Goal: Check status: Check status

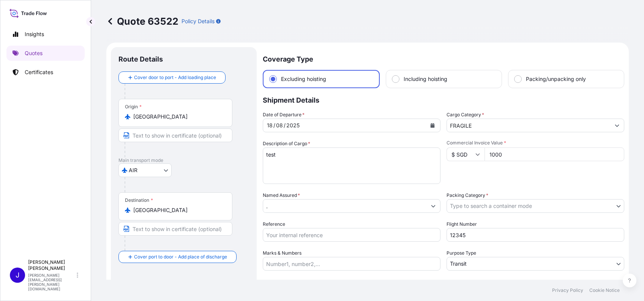
select select "AIR"
select select "Transit"
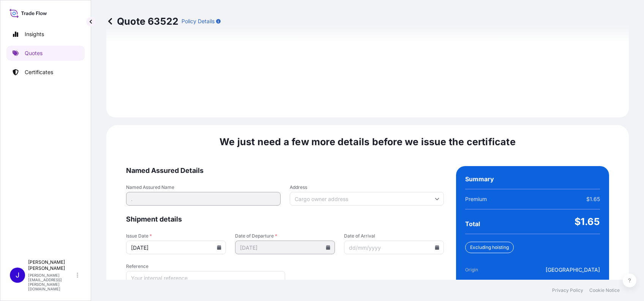
scroll to position [1037, 0]
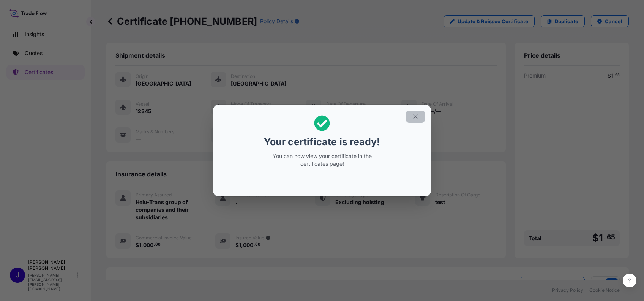
click at [412, 117] on icon "button" at bounding box center [415, 116] width 7 height 7
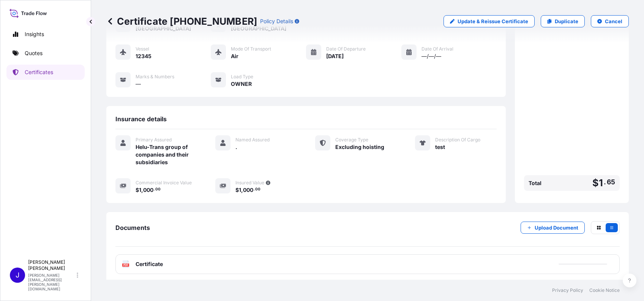
scroll to position [58, 0]
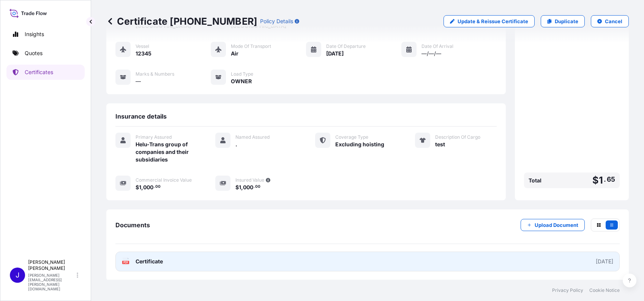
click at [138, 258] on span "Certificate" at bounding box center [149, 261] width 27 height 8
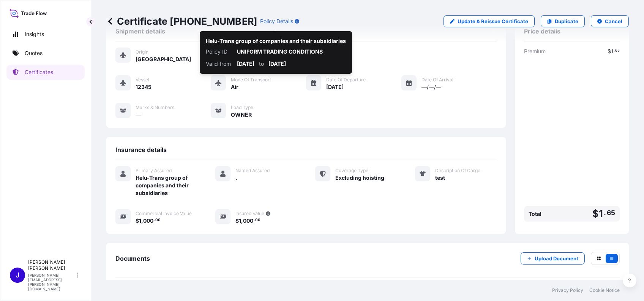
scroll to position [0, 0]
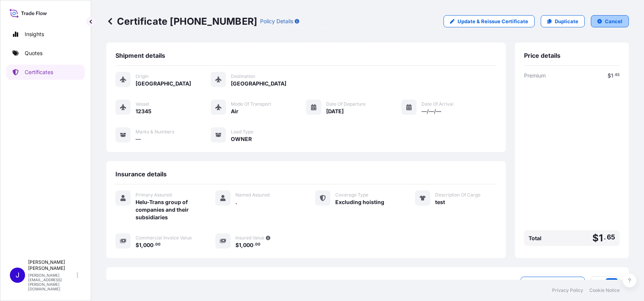
click at [597, 21] on button "Cancel" at bounding box center [610, 21] width 38 height 12
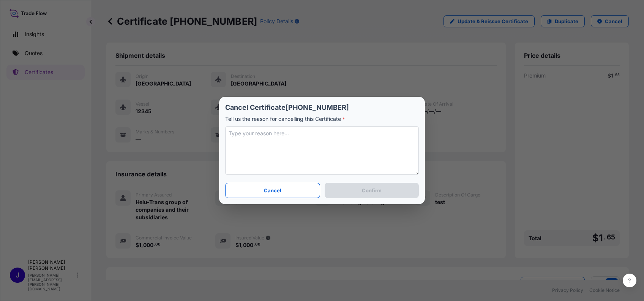
click at [270, 137] on textarea at bounding box center [322, 150] width 194 height 49
type textarea "test"
click at [366, 193] on p "Confirm" at bounding box center [372, 190] width 20 height 8
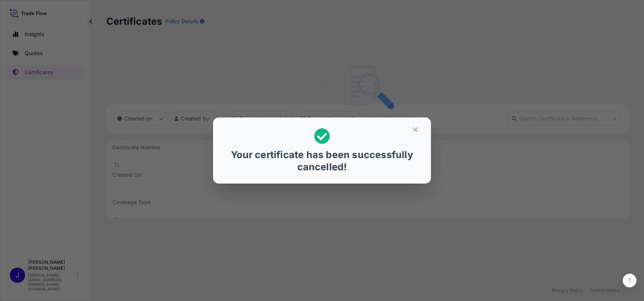
scroll to position [169, 515]
click at [416, 130] on icon "button" at bounding box center [415, 129] width 4 height 4
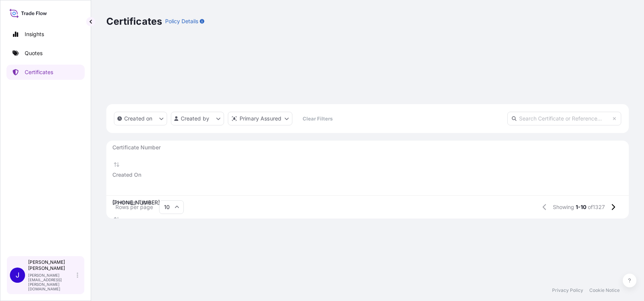
click at [79, 280] on div "Jennifer Kelly jennifer.ellis@wtwco.com" at bounding box center [54, 275] width 53 height 32
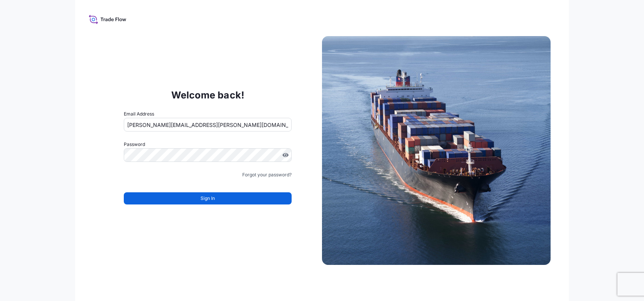
click at [162, 127] on input "jennifer.ellis+jsw@wtwco.com" at bounding box center [208, 125] width 168 height 14
drag, startPoint x: 161, startPoint y: 122, endPoint x: 167, endPoint y: 123, distance: 6.1
click at [161, 122] on input "jennifer.ellis+jsw@wtwco.com" at bounding box center [208, 125] width 168 height 14
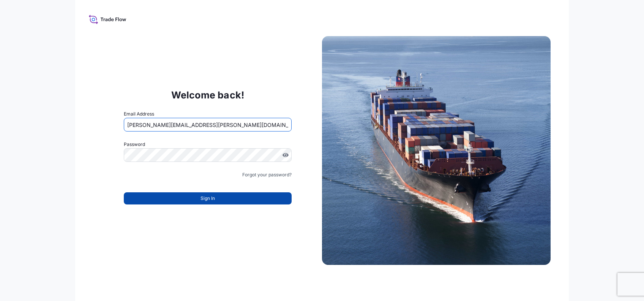
type input "jennifer.ellis+versuni@wtwco.com"
click at [193, 201] on button "Sign In" at bounding box center [208, 198] width 168 height 12
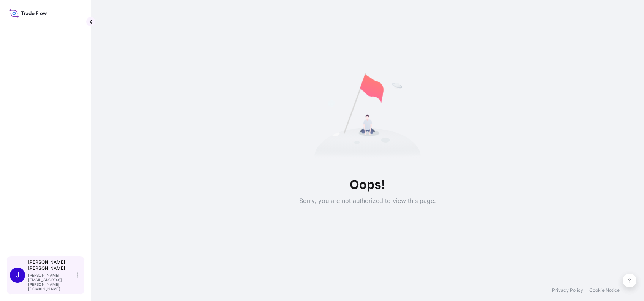
click at [79, 284] on div "[PERSON_NAME] [PERSON_NAME][EMAIL_ADDRESS][PERSON_NAME][DOMAIN_NAME]" at bounding box center [54, 275] width 53 height 32
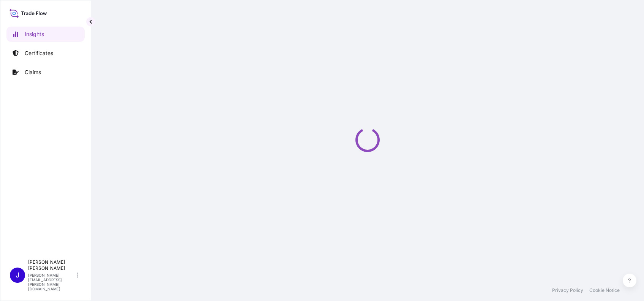
select select "2025"
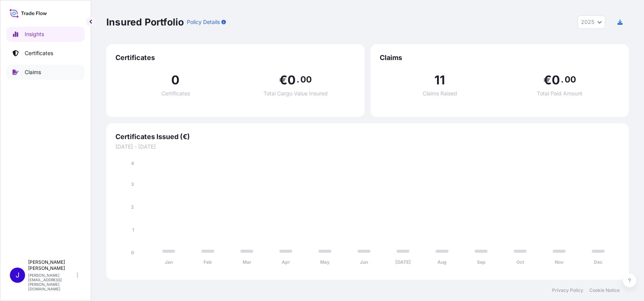
click at [26, 79] on link "Claims" at bounding box center [45, 72] width 78 height 15
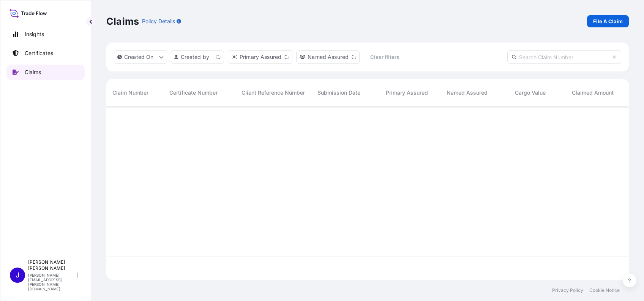
scroll to position [169, 515]
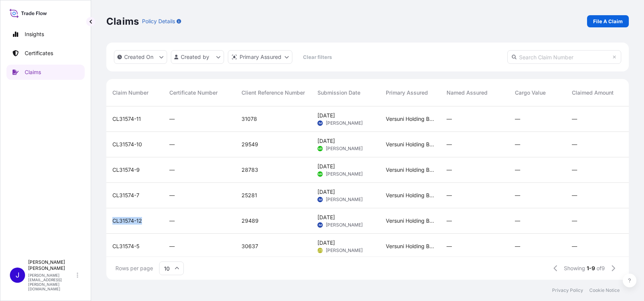
drag, startPoint x: 112, startPoint y: 219, endPoint x: 141, endPoint y: 222, distance: 28.3
click at [141, 222] on span "CL31574-12" at bounding box center [127, 221] width 30 height 8
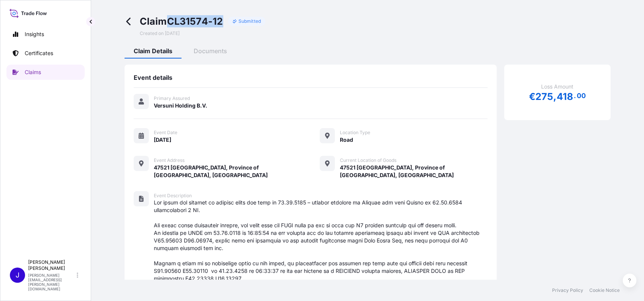
drag, startPoint x: 168, startPoint y: 21, endPoint x: 221, endPoint y: 17, distance: 53.3
click at [221, 17] on span "Claim CL31574-12" at bounding box center [182, 21] width 84 height 12
copy span "CL31574-12"
click at [129, 20] on icon at bounding box center [128, 22] width 4 height 8
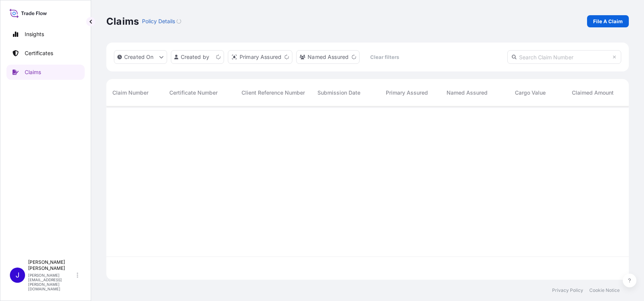
scroll to position [169, 515]
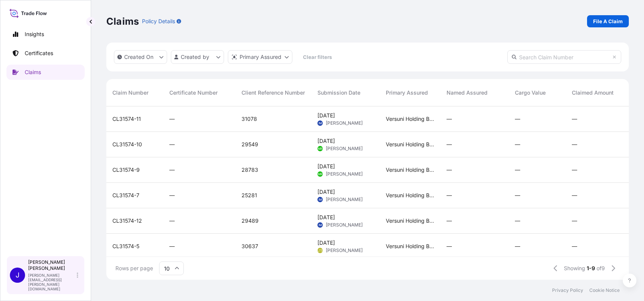
click at [76, 285] on div "Jennifer Kelly jennifer.ellis@wtwco.com" at bounding box center [54, 275] width 53 height 32
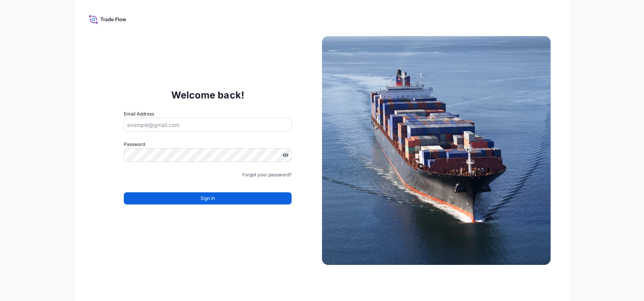
type input "jennifer.ellis+jsw@wtwco.com"
click at [163, 122] on input "jennifer.ellis+jsw@wtwco.com" at bounding box center [208, 125] width 168 height 14
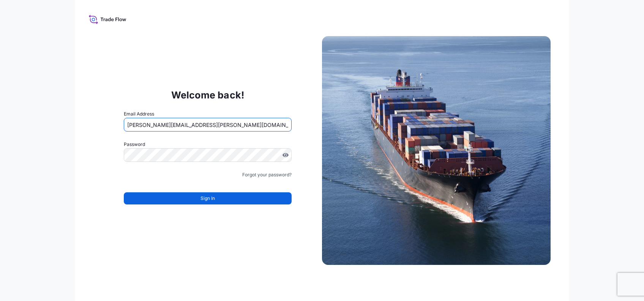
click at [167, 123] on input "jennifer.ellis+jsw@wtwco.com" at bounding box center [208, 125] width 168 height 14
type input "jennifer.ellis+helutrans@wtwco.com"
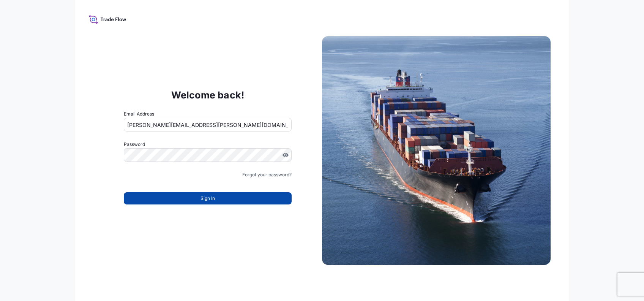
click at [187, 194] on button "Sign In" at bounding box center [208, 198] width 168 height 12
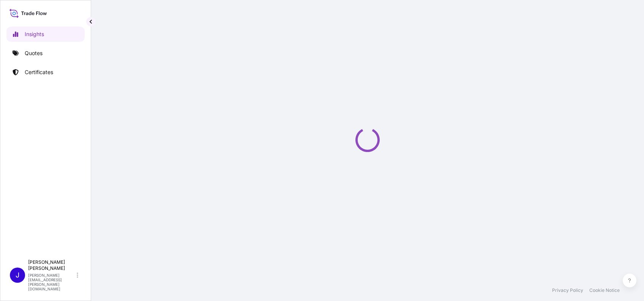
select select "2025"
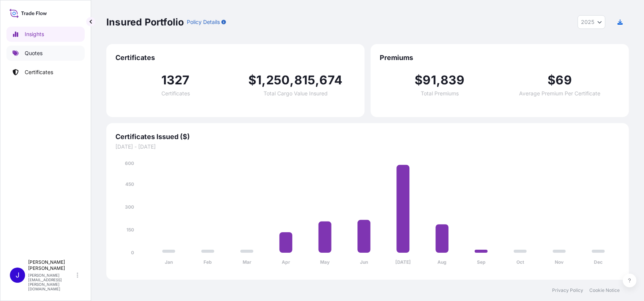
click at [39, 49] on p "Quotes" at bounding box center [34, 53] width 18 height 8
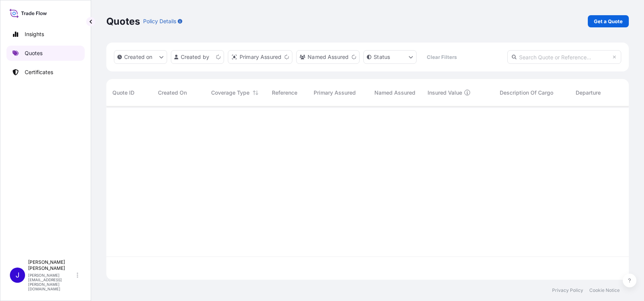
scroll to position [169, 515]
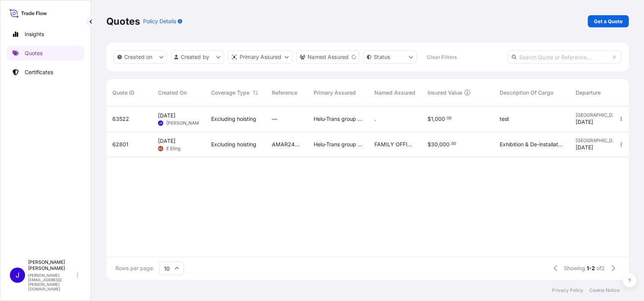
click at [126, 117] on span "63522" at bounding box center [120, 119] width 17 height 8
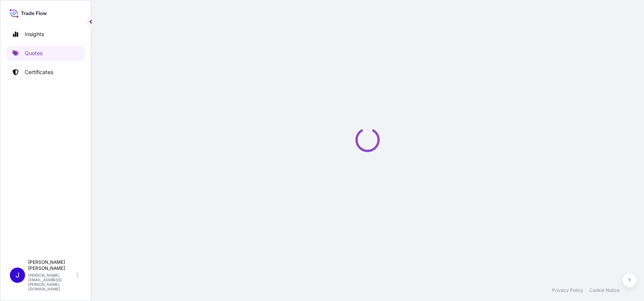
select select "AIR"
select select "Transit"
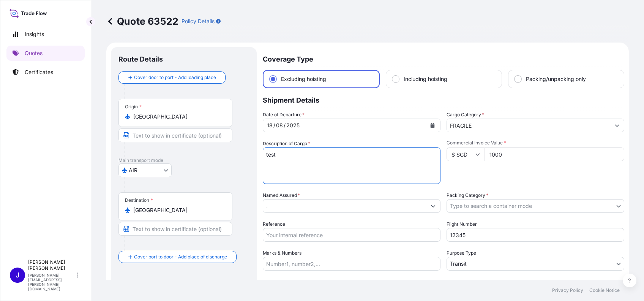
click at [280, 153] on textarea "test" at bounding box center [352, 165] width 178 height 36
paste textarea "https://wtwtradeflow.com/login?gcid=1445192"
drag, startPoint x: 278, startPoint y: 156, endPoint x: 464, endPoint y: 164, distance: 185.5
click at [464, 164] on div "Date of Departure * 18 / 08 / 2025 Cargo Category * FRAGILE Description of Carg…" at bounding box center [444, 205] width 362 height 188
type textarea "test"
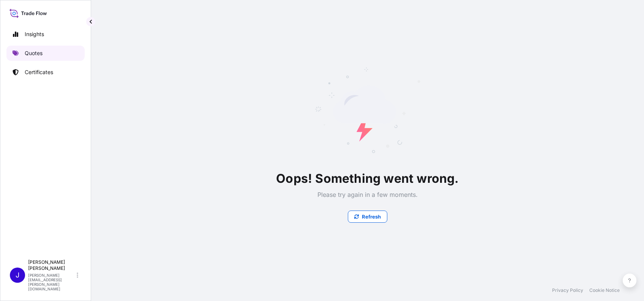
click at [33, 51] on p "Quotes" at bounding box center [34, 53] width 18 height 8
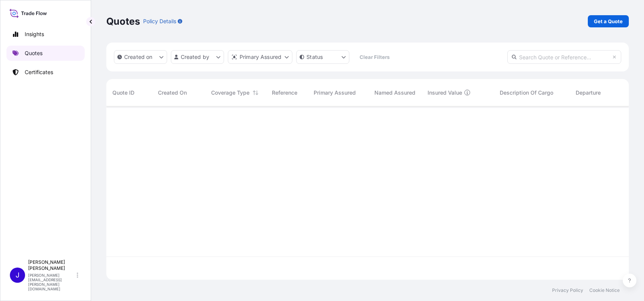
scroll to position [169, 515]
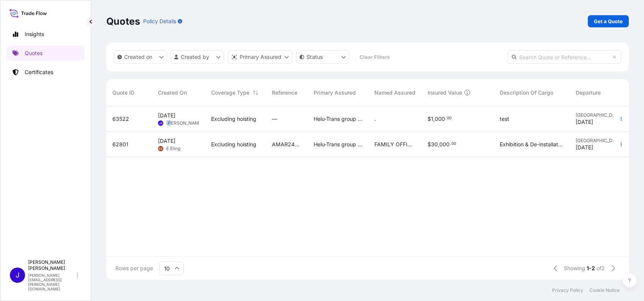
click at [170, 120] on span "[PERSON_NAME]" at bounding box center [184, 123] width 37 height 6
select select "AIR"
select select "Transit"
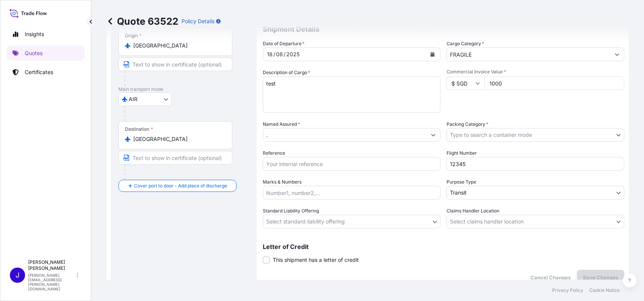
scroll to position [26, 0]
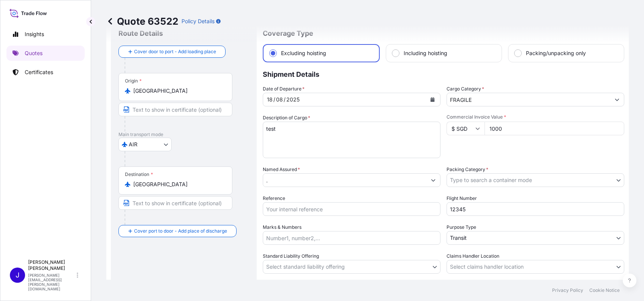
click at [288, 128] on textarea "test" at bounding box center [352, 140] width 178 height 36
paste textarea "国务院关于公布《通用规范汉字表》的通知"
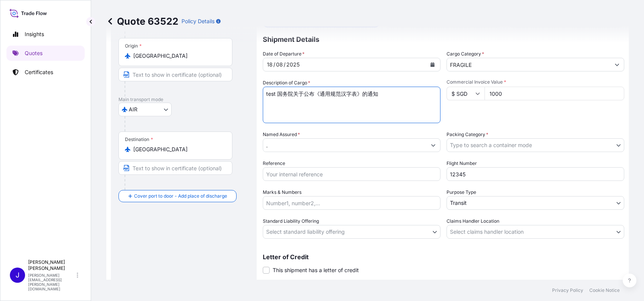
scroll to position [76, 0]
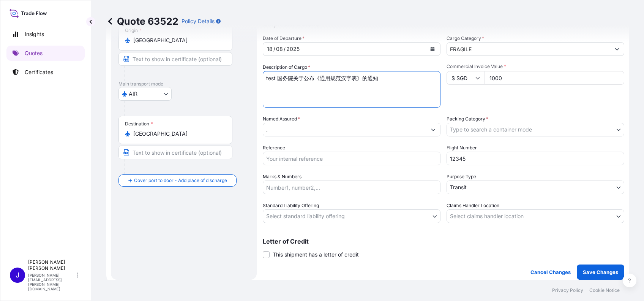
type textarea "test 国务院关于公布《通用规范汉字表》的通知"
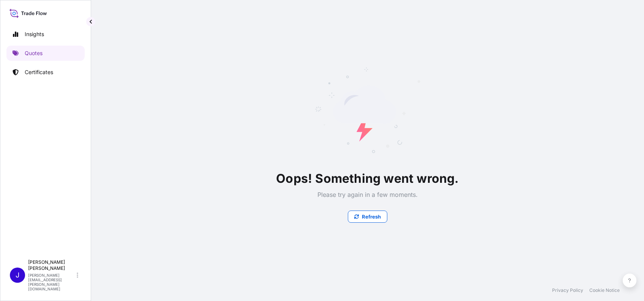
click at [524, 132] on div "Oops! Something went wrong. Please try again in a few moments. Refresh" at bounding box center [367, 139] width 523 height 279
click at [367, 222] on button "Refresh" at bounding box center [367, 216] width 39 height 12
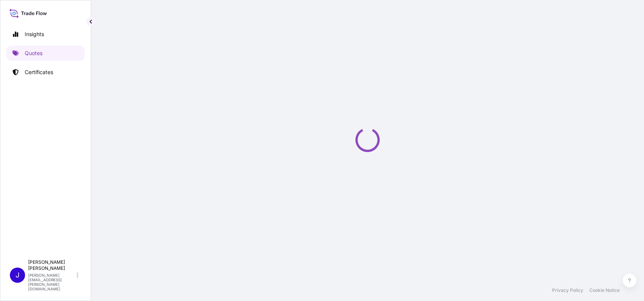
select select "AIR"
select select "Transit"
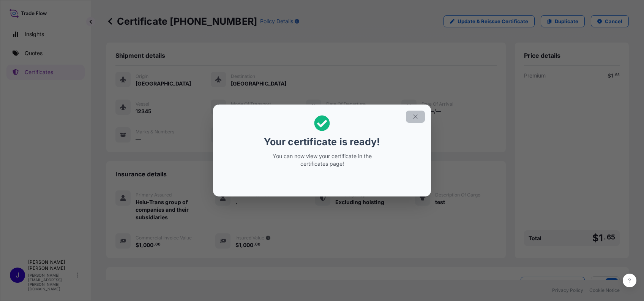
click at [413, 116] on icon "button" at bounding box center [415, 116] width 7 height 7
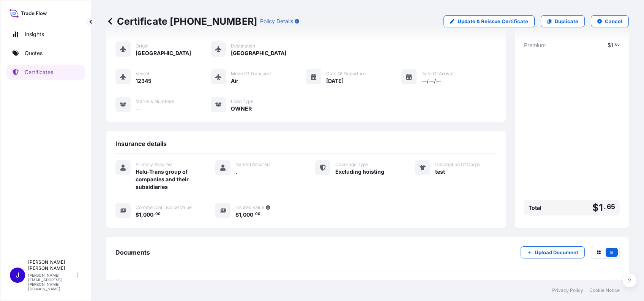
scroll to position [58, 0]
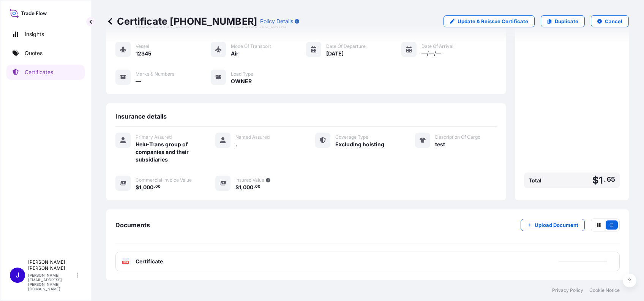
click at [126, 262] on g "PDF" at bounding box center [125, 261] width 7 height 8
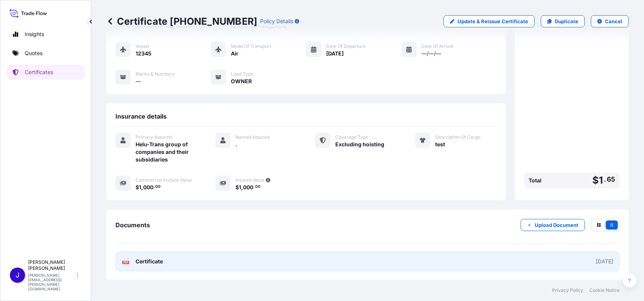
drag, startPoint x: 126, startPoint y: 262, endPoint x: 141, endPoint y: 261, distance: 14.1
click at [141, 261] on span "Certificate" at bounding box center [149, 261] width 27 height 8
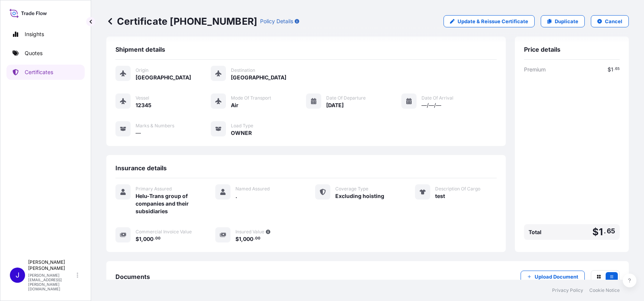
scroll to position [0, 0]
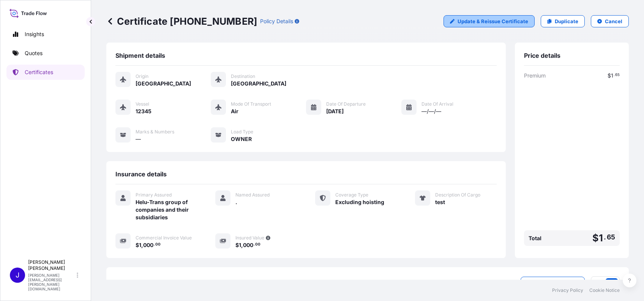
click at [480, 22] on p "Update & Reissue Certificate" at bounding box center [493, 21] width 71 height 8
select select "AIR"
select select "31504"
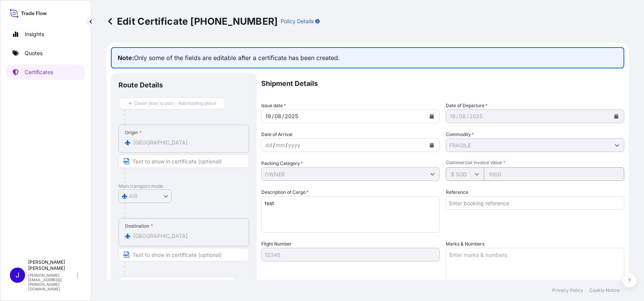
click at [290, 207] on textarea "test" at bounding box center [350, 214] width 178 height 36
click at [326, 210] on textarea "test" at bounding box center [350, 214] width 178 height 36
paste textarea
type textarea "test"
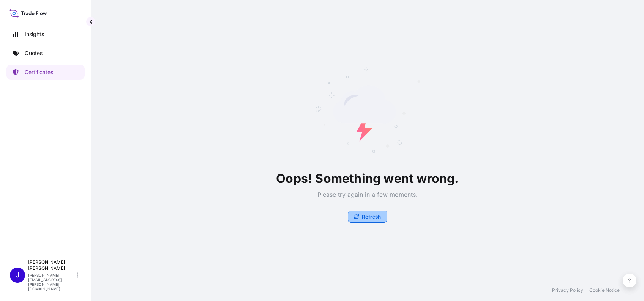
click at [373, 212] on button "Refresh" at bounding box center [367, 216] width 39 height 12
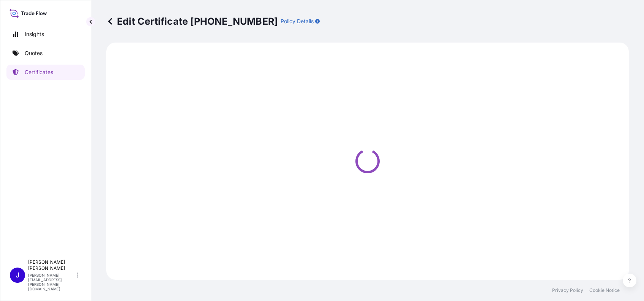
select select "AIR"
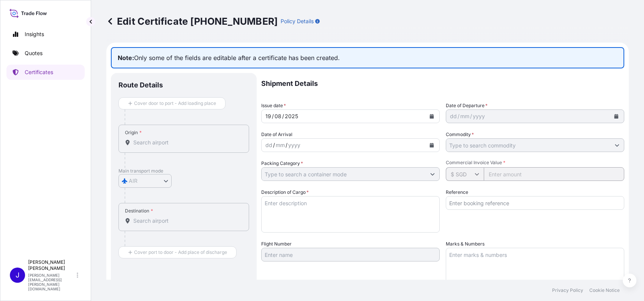
type input "FRAGILE"
type input "OWNER"
type input "1000"
type textarea "test"
type input "12345"
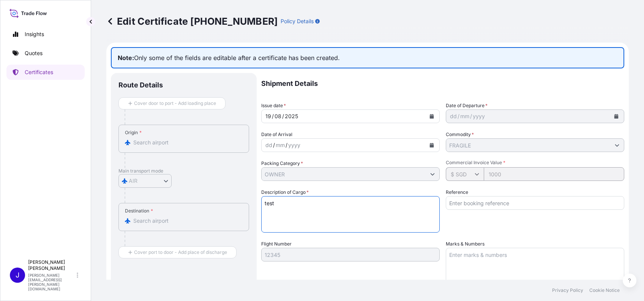
click at [306, 206] on textarea "test" at bounding box center [350, 214] width 178 height 36
paste textarea "国务院关于公布《通用规范汉字表》的通知"
click at [339, 223] on textarea "test 国务院关于公布《通用规范汉字表》的通知" at bounding box center [350, 214] width 178 height 36
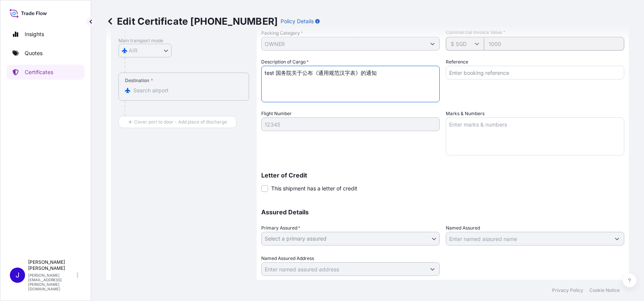
scroll to position [152, 0]
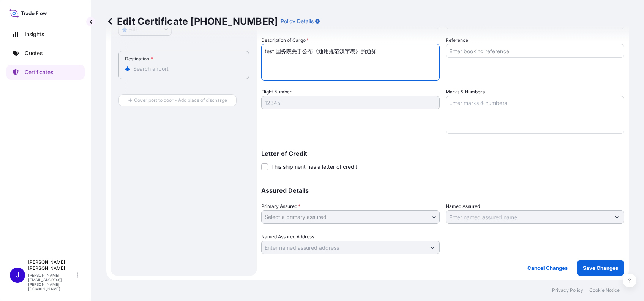
type textarea "test 国务院关于公布《通用规范汉字表》的通知"
click at [589, 269] on p "Save Changes" at bounding box center [600, 268] width 35 height 8
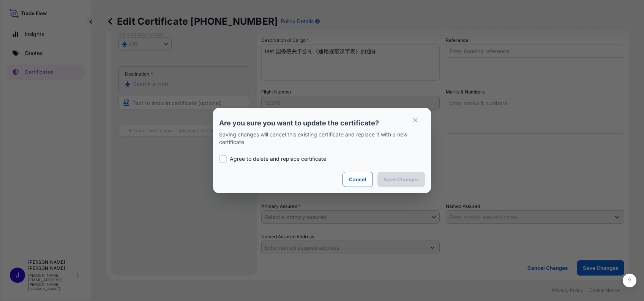
click at [225, 161] on div at bounding box center [223, 159] width 8 height 8
checkbox input "true"
click at [399, 177] on p "Save Changes" at bounding box center [401, 179] width 35 height 8
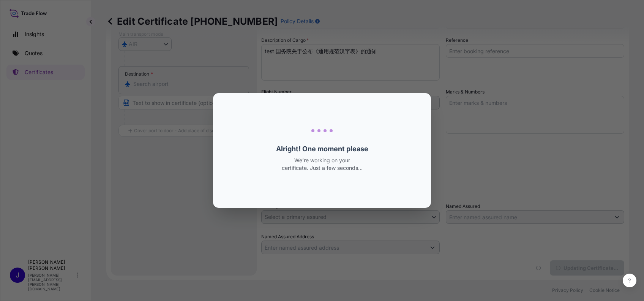
scroll to position [0, 0]
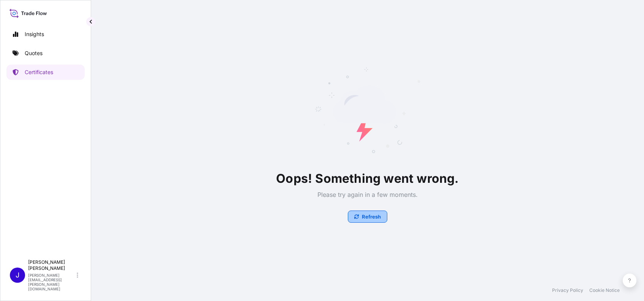
click at [361, 220] on button "Refresh" at bounding box center [367, 216] width 39 height 12
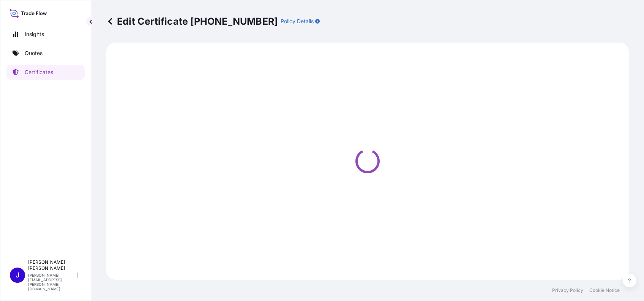
select select "AIR"
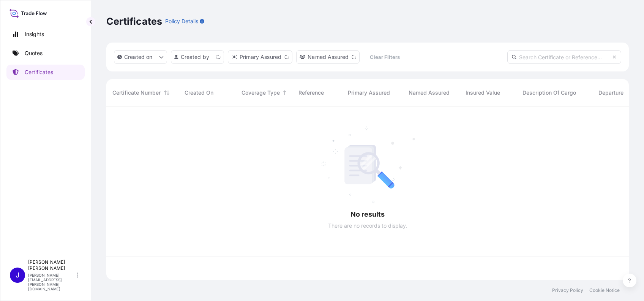
scroll to position [169, 515]
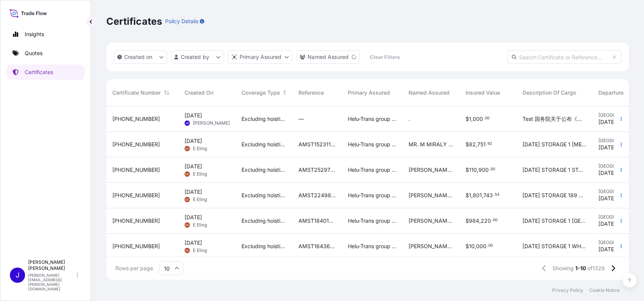
click at [142, 118] on span "[PHONE_NUMBER]" at bounding box center [135, 119] width 47 height 8
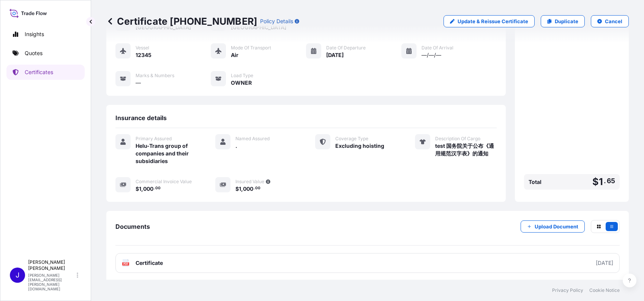
scroll to position [58, 0]
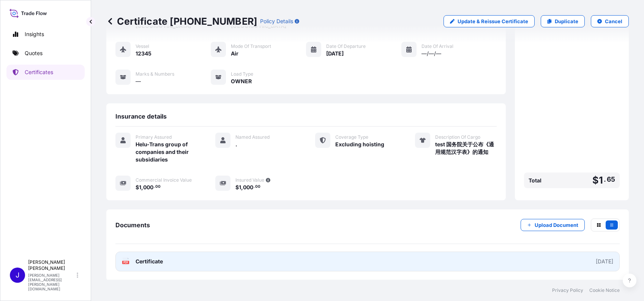
click at [151, 262] on span "Certificate" at bounding box center [149, 261] width 27 height 8
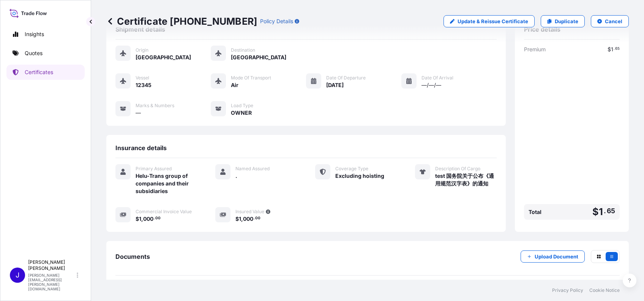
scroll to position [0, 0]
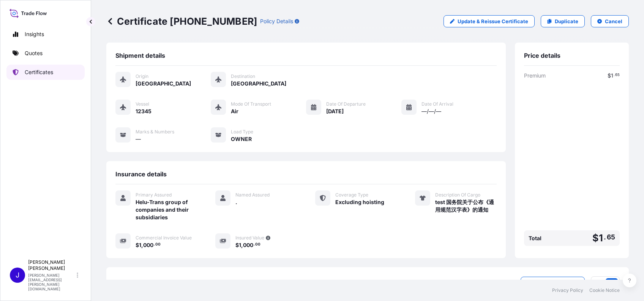
click at [47, 72] on p "Certificates" at bounding box center [39, 72] width 28 height 8
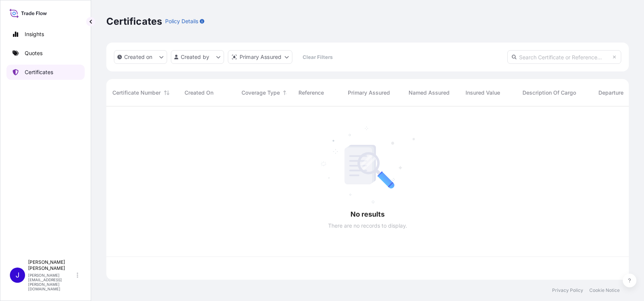
scroll to position [169, 515]
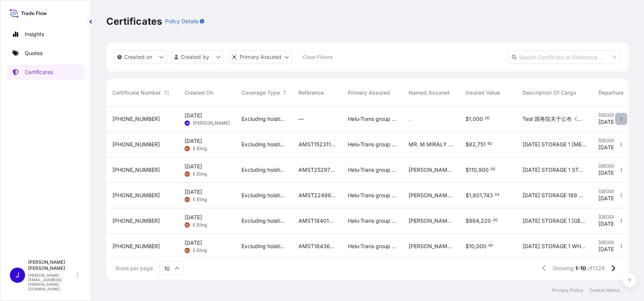
click at [615, 116] on button "button" at bounding box center [621, 119] width 12 height 12
click at [128, 116] on span "[PHONE_NUMBER]" at bounding box center [135, 119] width 47 height 8
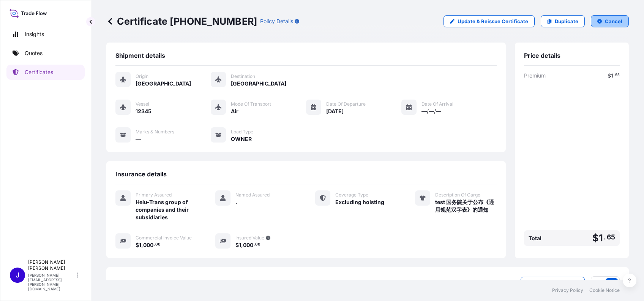
click at [597, 20] on button "Cancel" at bounding box center [610, 21] width 38 height 12
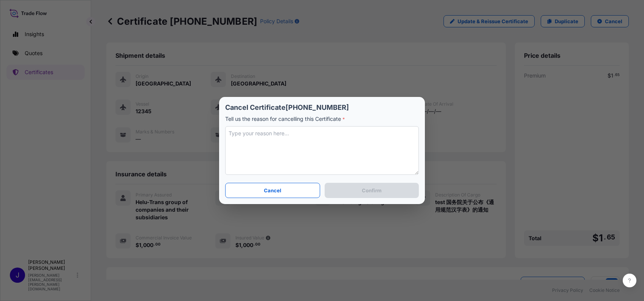
click at [285, 140] on textarea at bounding box center [322, 150] width 194 height 49
type textarea "test"
click at [369, 193] on p "Confirm" at bounding box center [372, 190] width 20 height 8
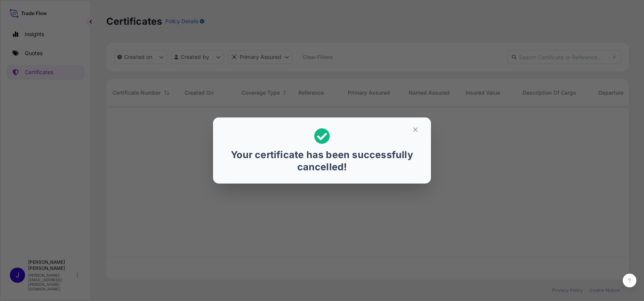
scroll to position [169, 515]
click at [407, 133] on button "button" at bounding box center [415, 129] width 19 height 12
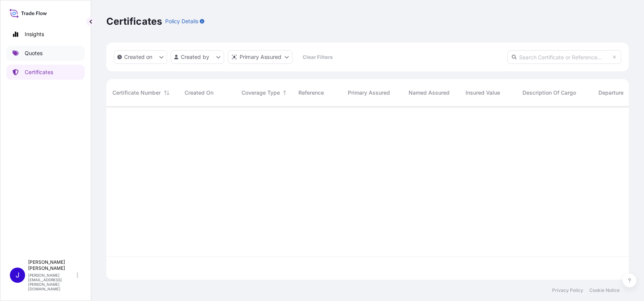
click at [37, 55] on p "Quotes" at bounding box center [34, 53] width 18 height 8
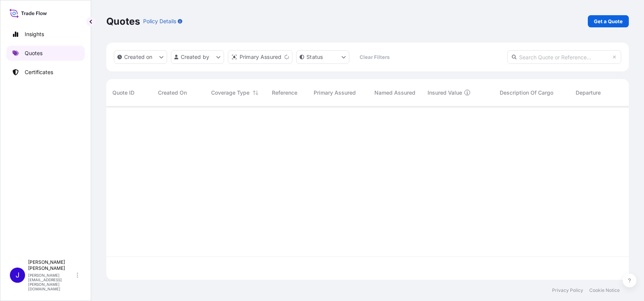
scroll to position [169, 515]
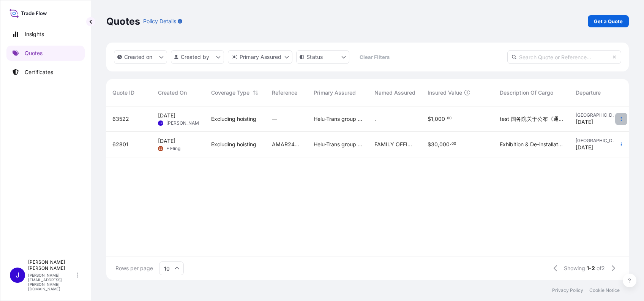
click at [620, 121] on button "button" at bounding box center [621, 119] width 12 height 12
click at [118, 118] on span "63522" at bounding box center [120, 119] width 17 height 8
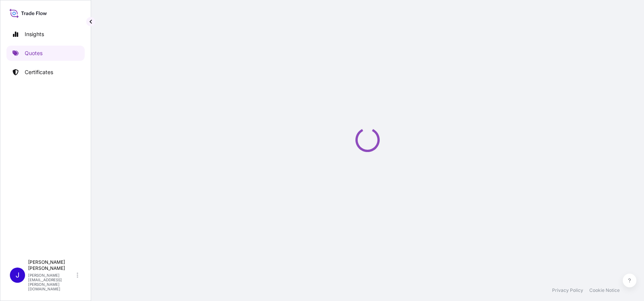
select select "AIR"
select select "Transit"
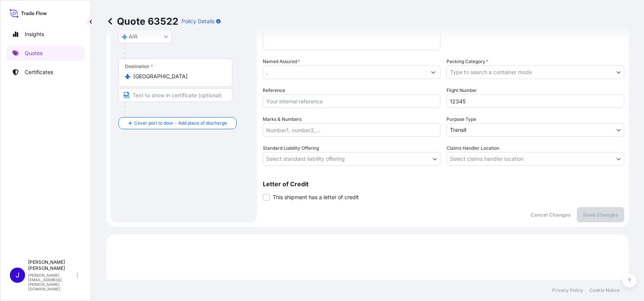
scroll to position [53, 0]
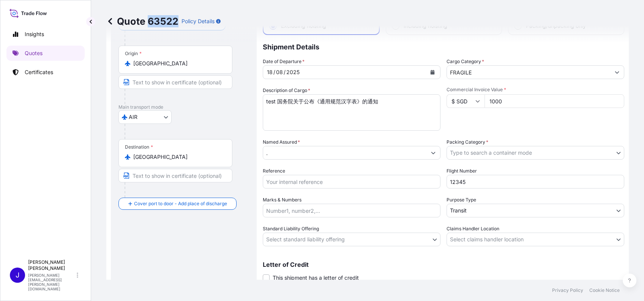
drag, startPoint x: 148, startPoint y: 24, endPoint x: 176, endPoint y: 21, distance: 27.8
click at [176, 21] on p "Quote 63522" at bounding box center [142, 21] width 72 height 12
drag, startPoint x: 176, startPoint y: 21, endPoint x: 170, endPoint y: 20, distance: 5.9
copy p "63522"
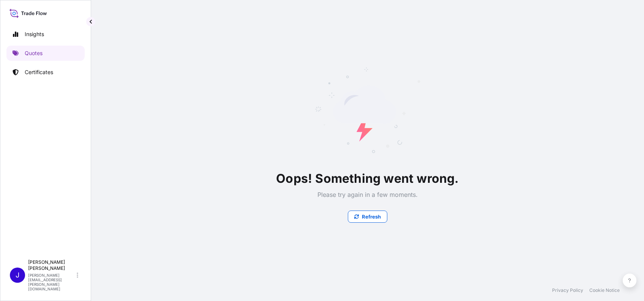
scroll to position [0, 0]
